Goal: Use online tool/utility: Use online tool/utility

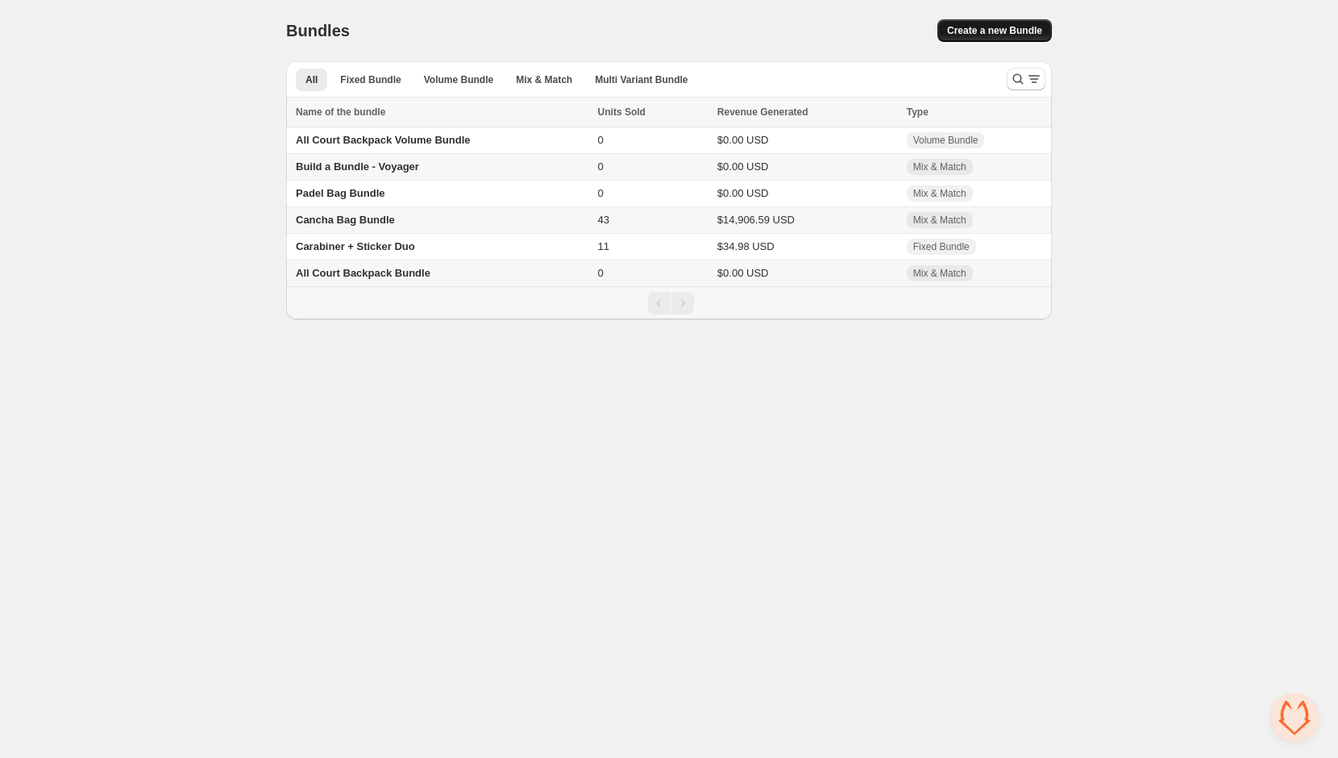
click at [996, 37] on button "Create a new Bundle" at bounding box center [995, 30] width 114 height 23
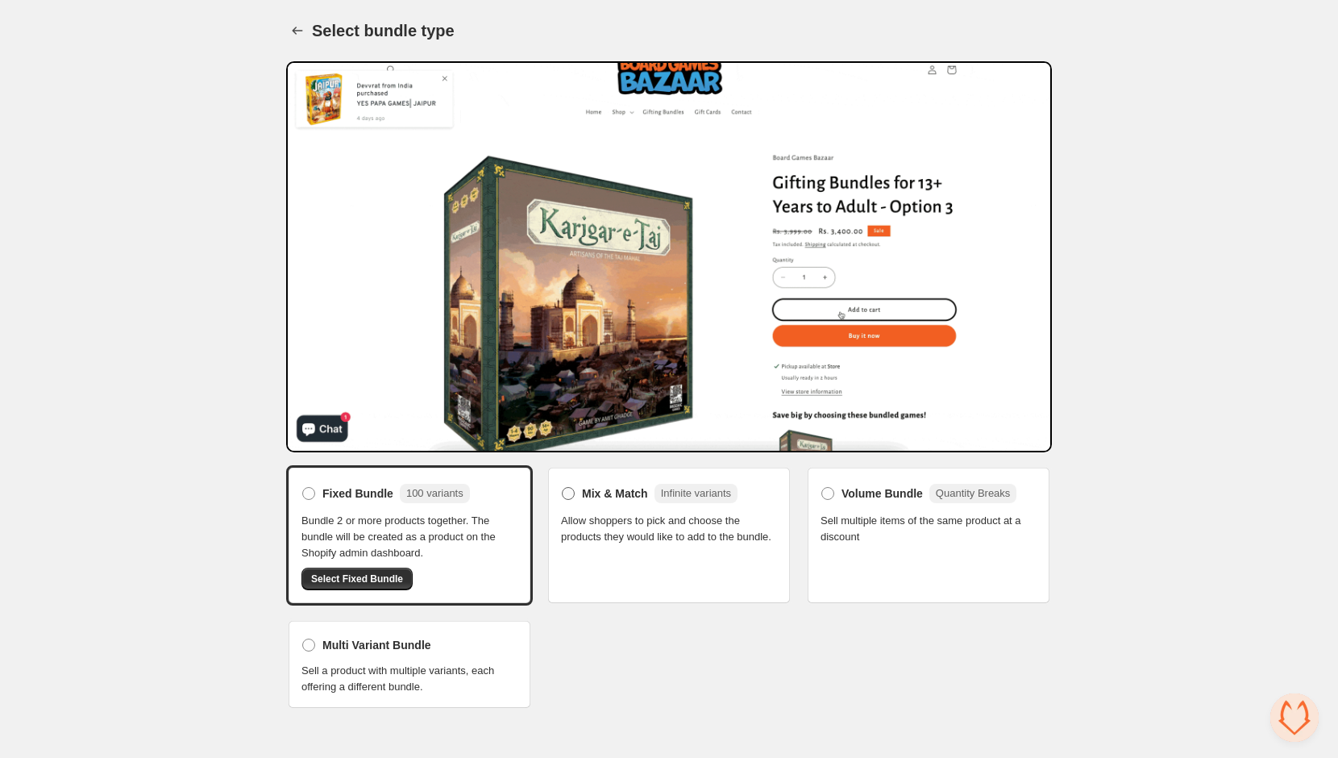
click at [600, 485] on span "Mix & Match" at bounding box center [615, 493] width 66 height 16
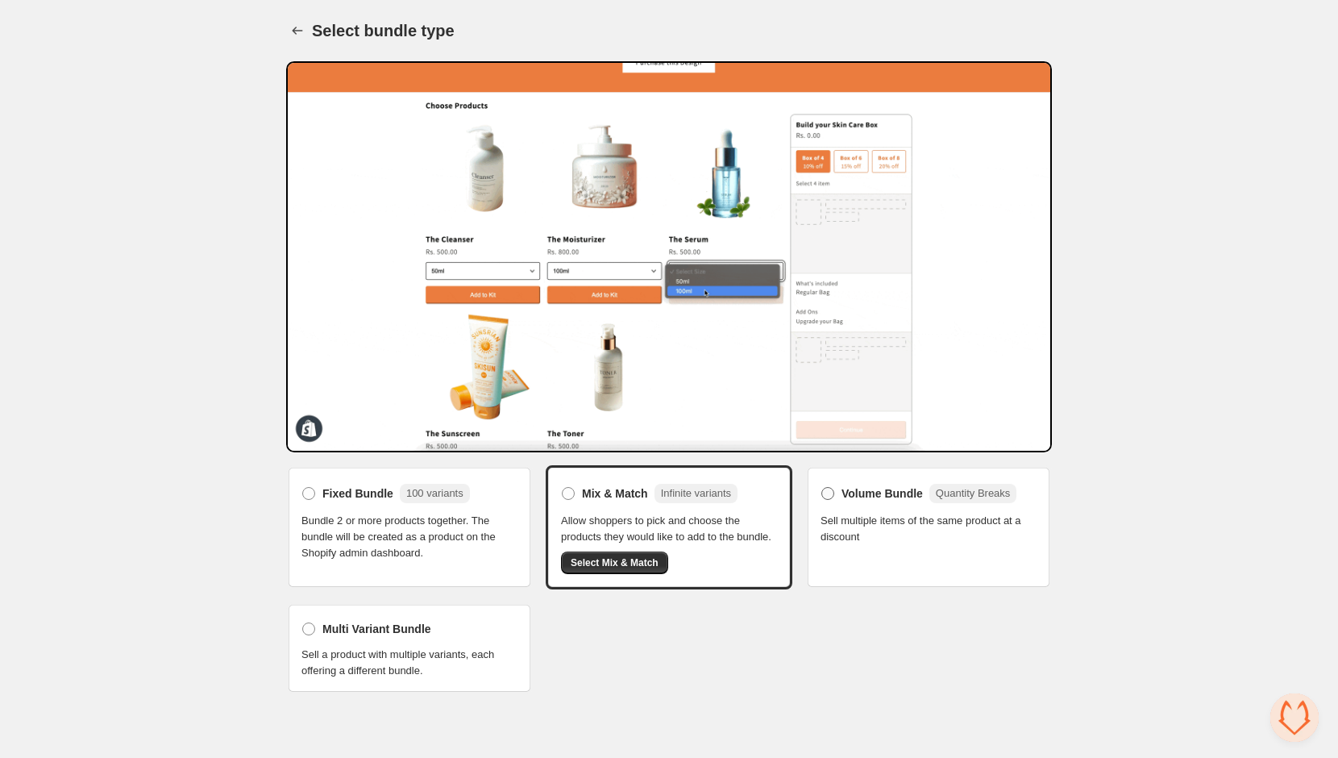
click at [824, 487] on span at bounding box center [828, 493] width 13 height 13
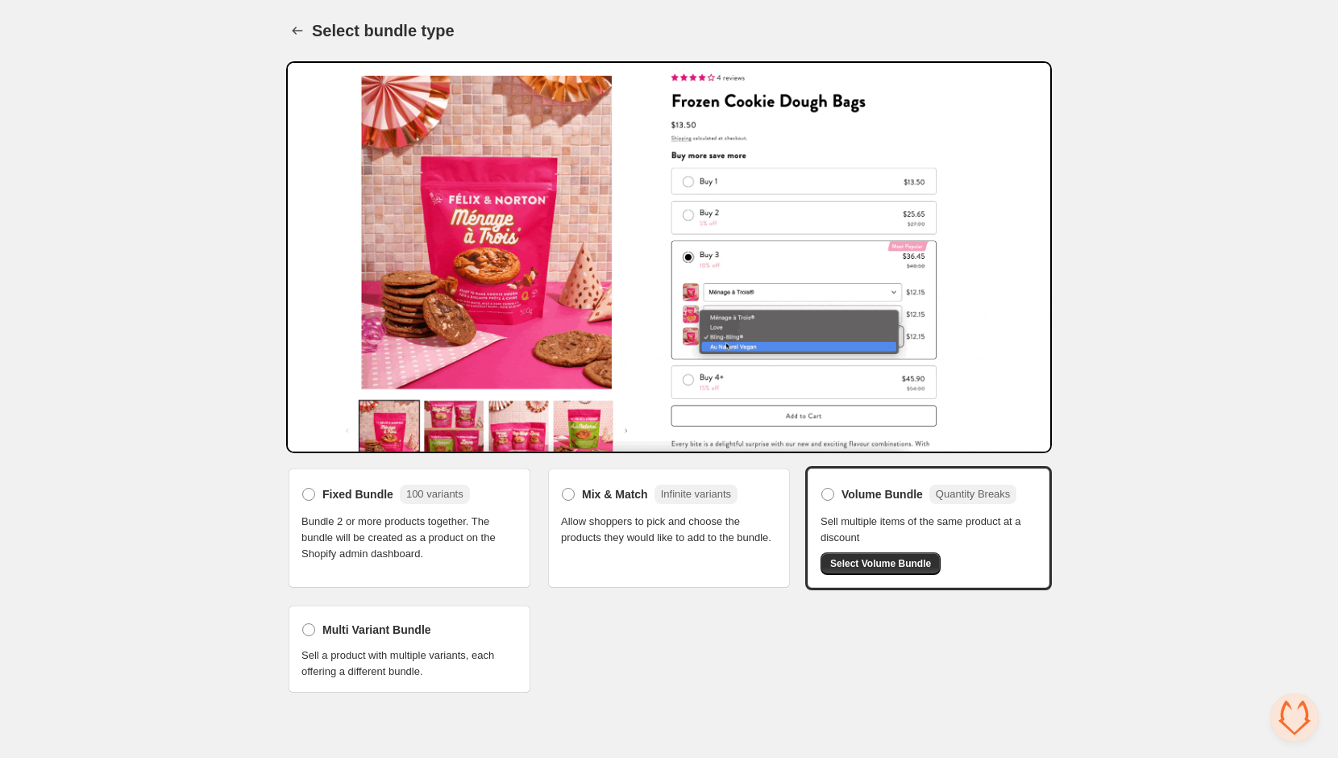
click at [339, 637] on div "Multi Variant Bundle Sell a product with multiple variants, each offering a dif…" at bounding box center [410, 648] width 216 height 61
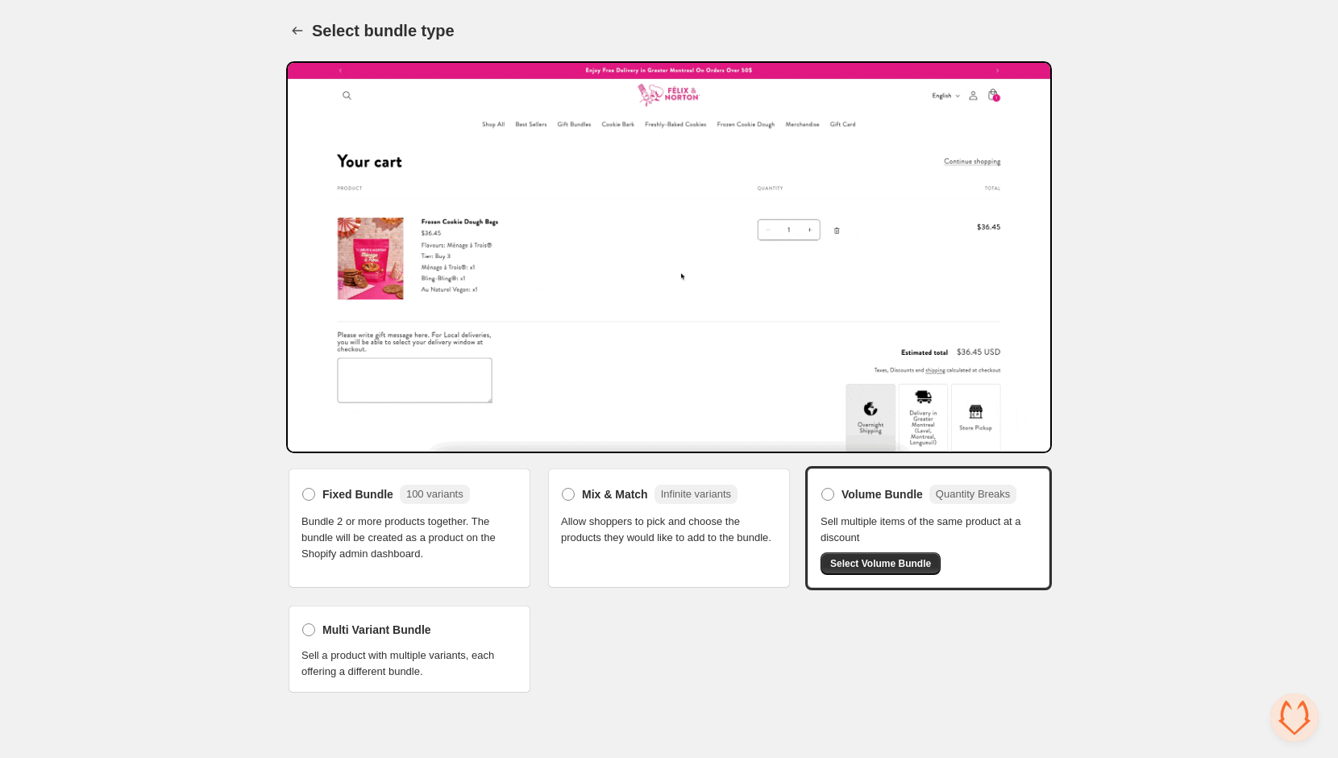
click at [339, 637] on div "Multi Variant Bundle Sell a product with multiple variants, each offering a dif…" at bounding box center [410, 648] width 216 height 61
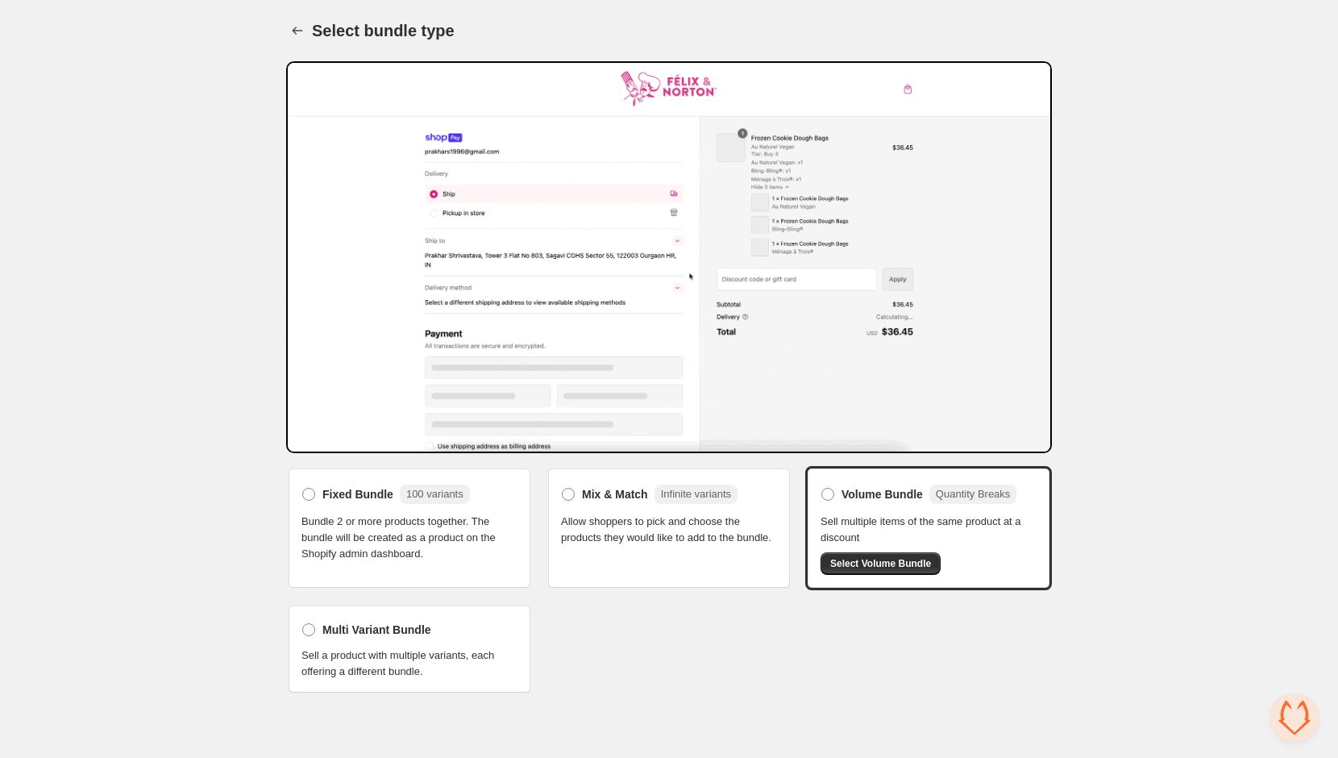
click at [339, 637] on div "Multi Variant Bundle Sell a product with multiple variants, each offering a dif…" at bounding box center [410, 648] width 216 height 61
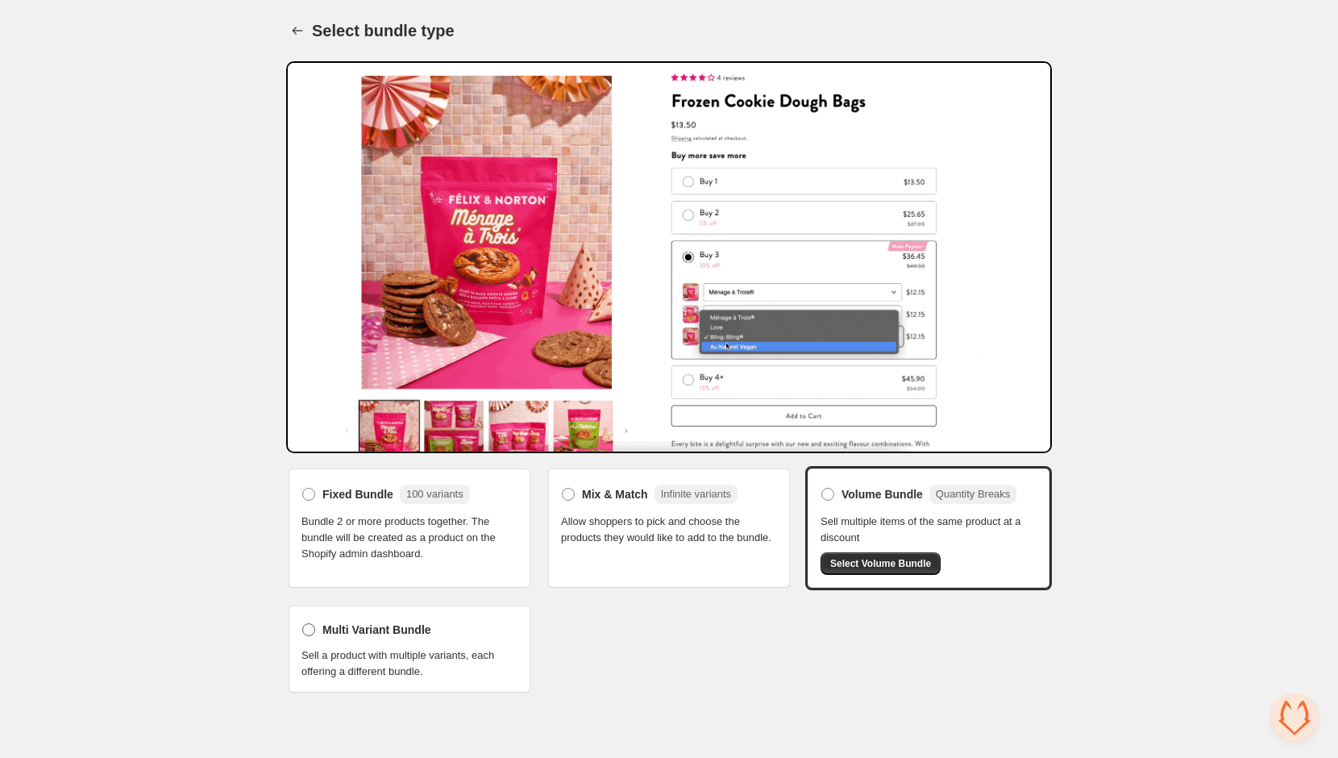
click at [339, 625] on span "Multi Variant Bundle" at bounding box center [376, 630] width 109 height 16
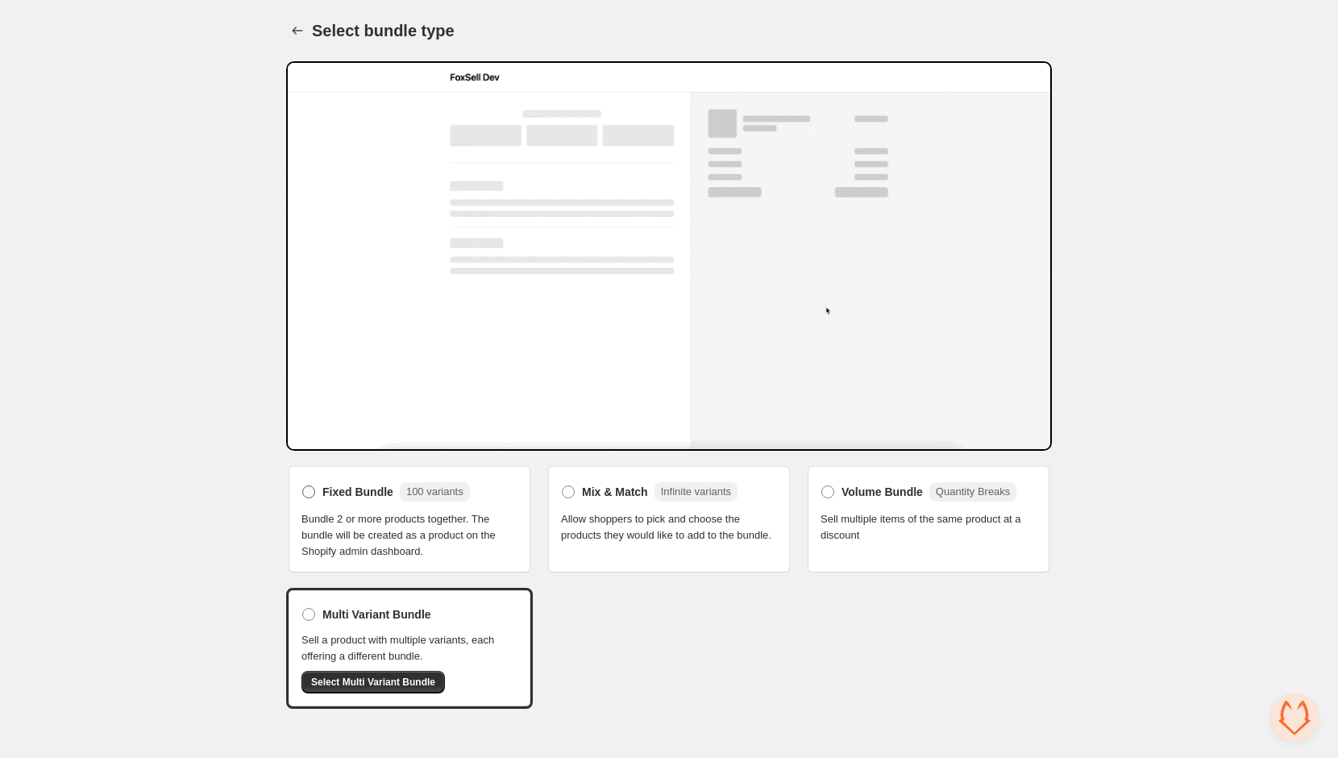
click at [340, 489] on span "Fixed Bundle" at bounding box center [357, 492] width 71 height 16
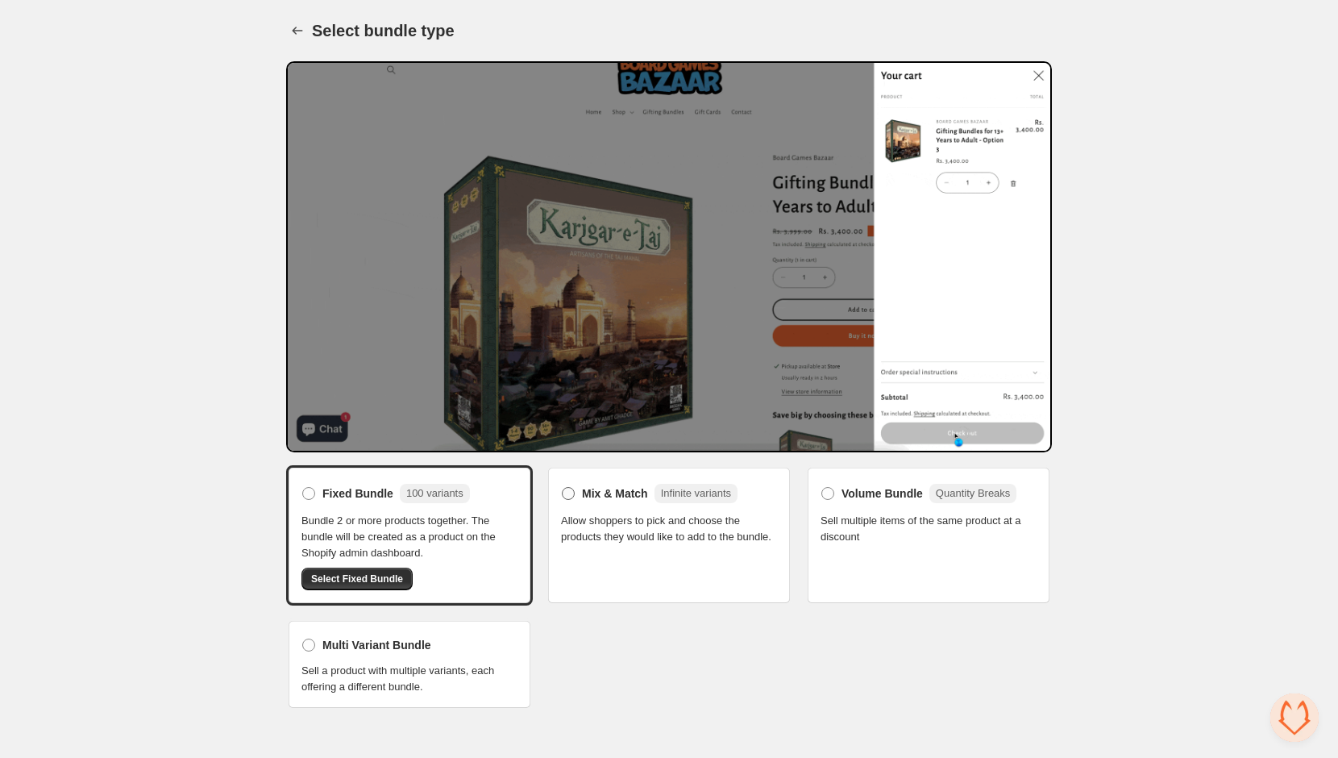
click at [623, 502] on label "Mix & Match Infinite variants" at bounding box center [649, 493] width 177 height 26
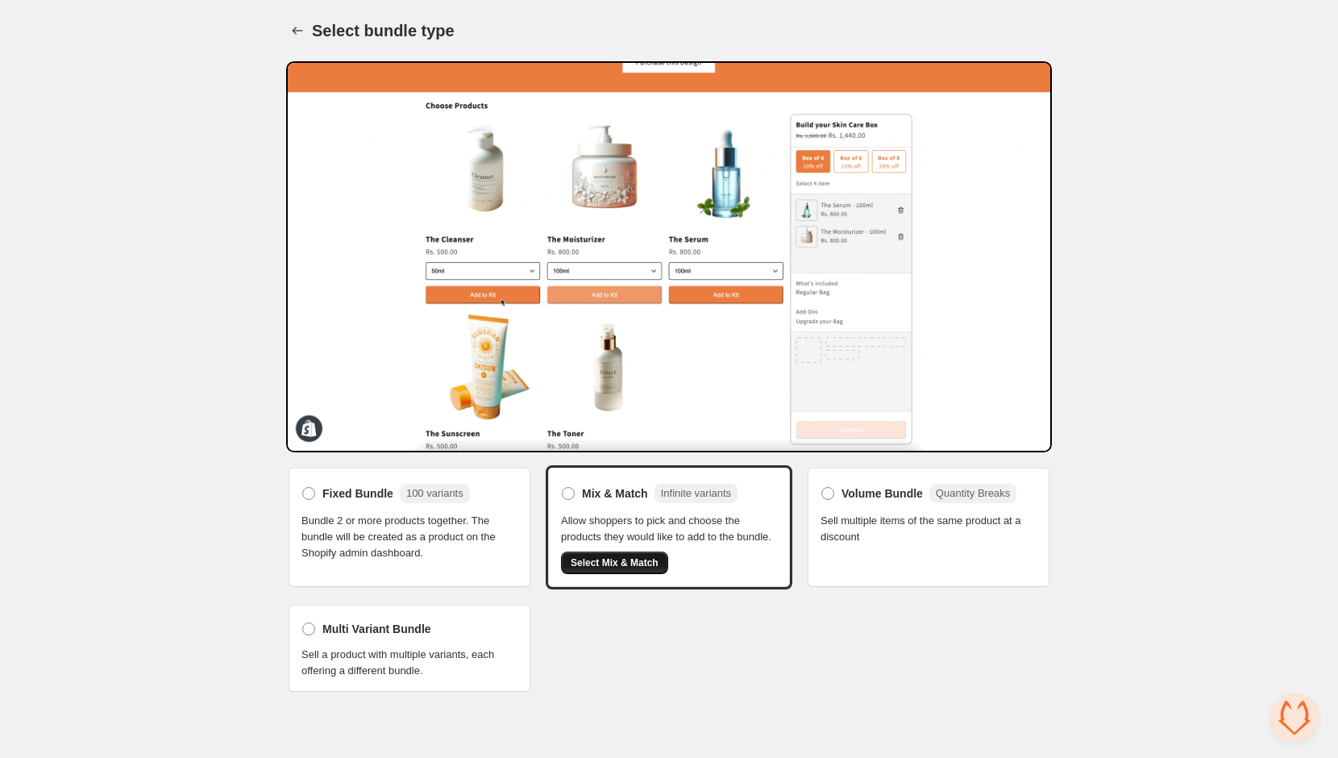
click at [623, 569] on span "Select Mix & Match" at bounding box center [615, 562] width 88 height 13
